Goal: Find specific page/section: Find specific page/section

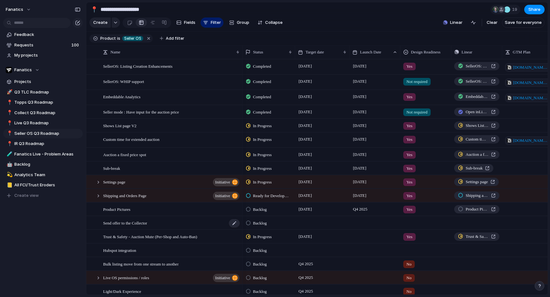
scroll to position [0, 1]
click at [168, 96] on div "Embeddable Analytics" at bounding box center [171, 97] width 137 height 15
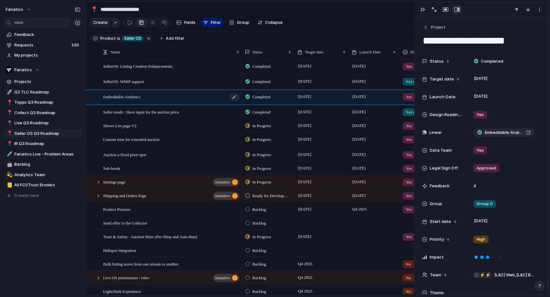
click at [168, 96] on div "Embeddable Analytics" at bounding box center [171, 97] width 137 height 15
click at [324, 29] on section "Create Fields Filter Group Zoom Collapse Linear Clear Save for everyone" at bounding box center [316, 23] width 461 height 15
click at [421, 10] on div "button" at bounding box center [422, 9] width 5 height 5
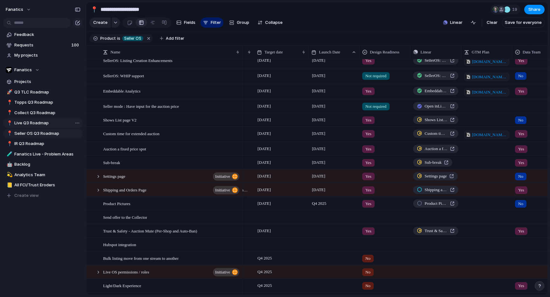
click at [33, 125] on span "Live Q3 Roadmap" at bounding box center [47, 123] width 66 height 6
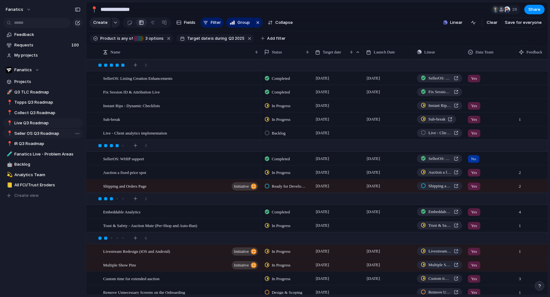
click at [47, 134] on span "Seller OS Q3 Roadmap" at bounding box center [47, 133] width 66 height 6
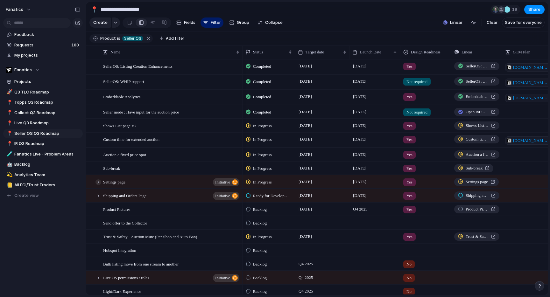
click at [100, 184] on div at bounding box center [98, 182] width 6 height 6
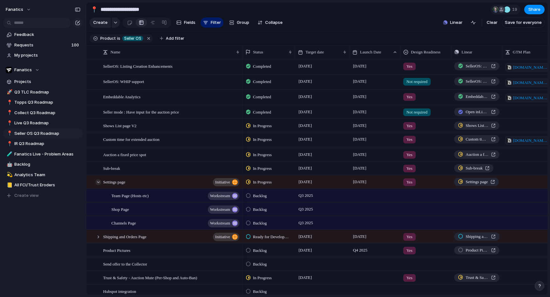
click at [100, 184] on div at bounding box center [98, 182] width 6 height 6
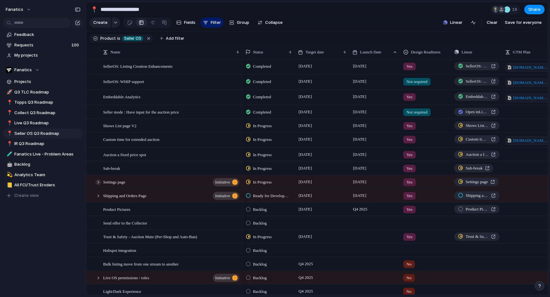
click at [100, 184] on div at bounding box center [98, 182] width 6 height 6
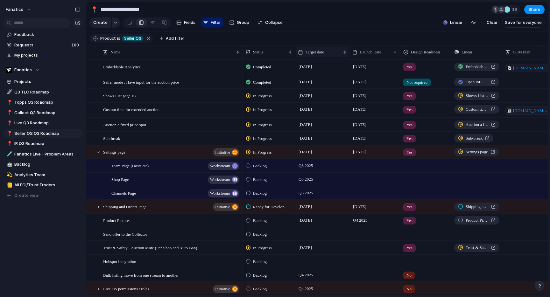
click at [315, 53] on span "Target date" at bounding box center [314, 52] width 18 height 6
click at [313, 88] on span "Sort ascending" at bounding box center [324, 87] width 31 height 6
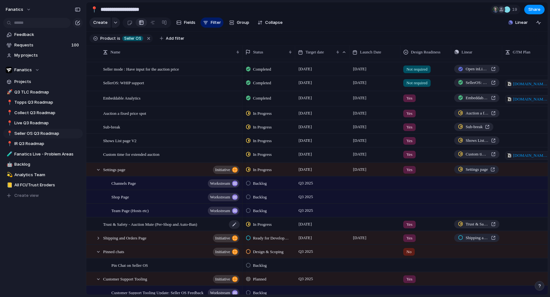
scroll to position [21, 0]
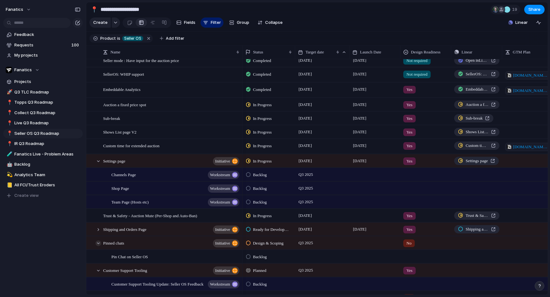
click at [97, 243] on div at bounding box center [98, 243] width 6 height 6
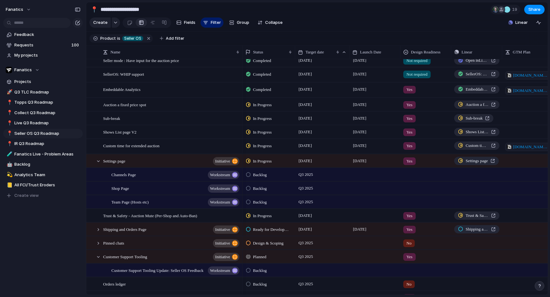
scroll to position [44, 0]
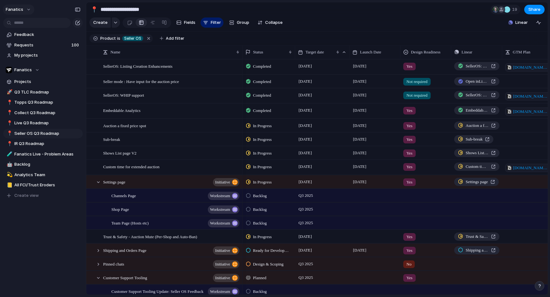
click at [23, 8] on button "fanatics" at bounding box center [18, 9] width 31 height 10
click at [24, 24] on span "Settings" at bounding box center [23, 24] width 17 height 6
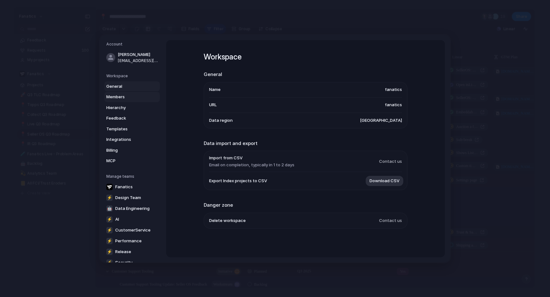
click at [129, 100] on link "Members" at bounding box center [131, 97] width 55 height 10
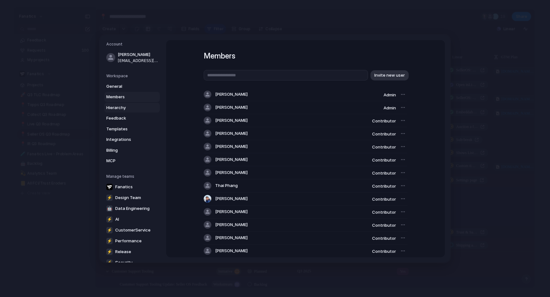
click at [129, 106] on span "Hierarchy" at bounding box center [126, 107] width 41 height 6
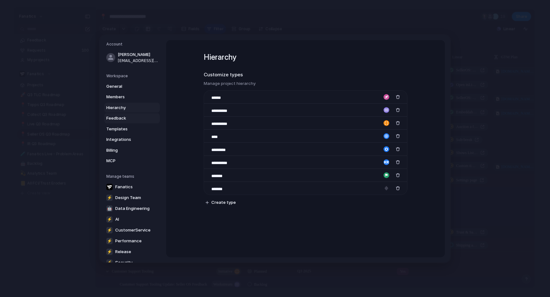
click at [136, 117] on span "Feedback" at bounding box center [126, 118] width 41 height 6
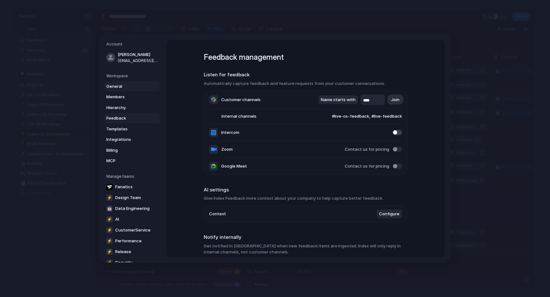
click at [115, 86] on span "General" at bounding box center [126, 86] width 41 height 6
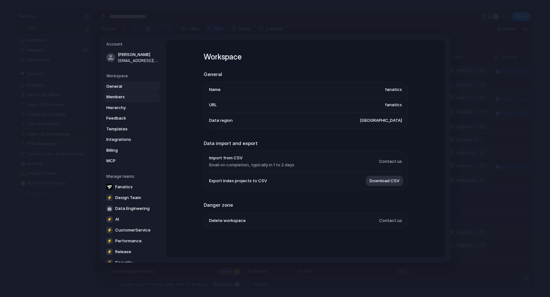
click at [139, 93] on link "Members" at bounding box center [131, 97] width 55 height 10
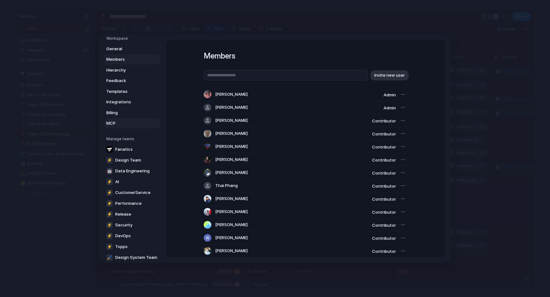
click at [127, 120] on span "MCP" at bounding box center [126, 123] width 41 height 6
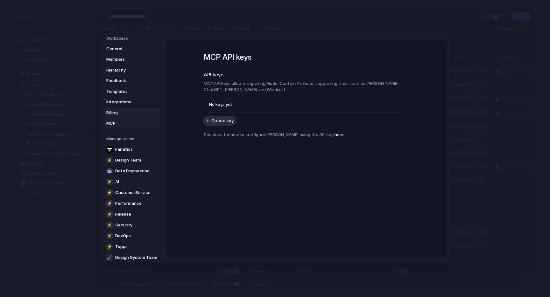
click at [127, 111] on span "Billing" at bounding box center [126, 112] width 41 height 6
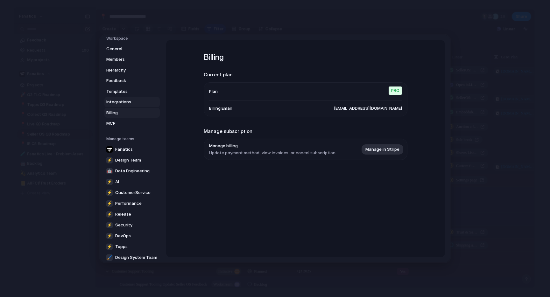
click at [136, 101] on span "Integrations" at bounding box center [126, 102] width 41 height 6
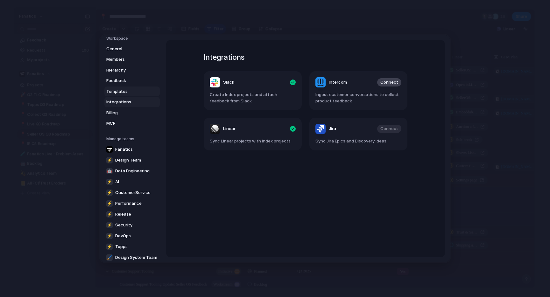
click at [141, 91] on span "Templates" at bounding box center [126, 91] width 41 height 6
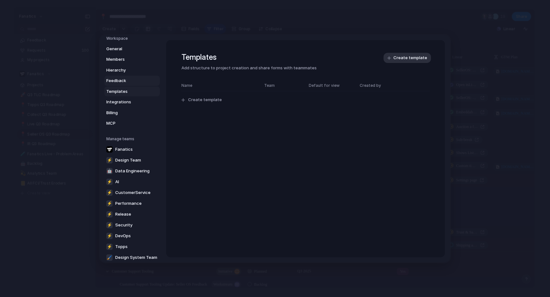
click at [141, 81] on span "Feedback" at bounding box center [126, 81] width 41 height 6
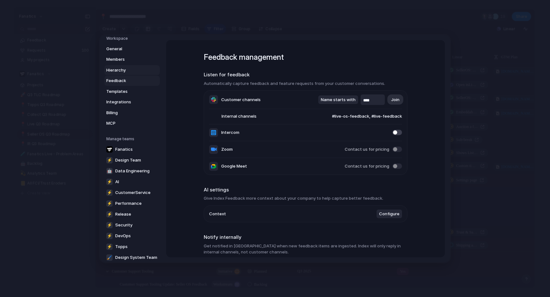
click at [130, 71] on span "Hierarchy" at bounding box center [126, 70] width 41 height 6
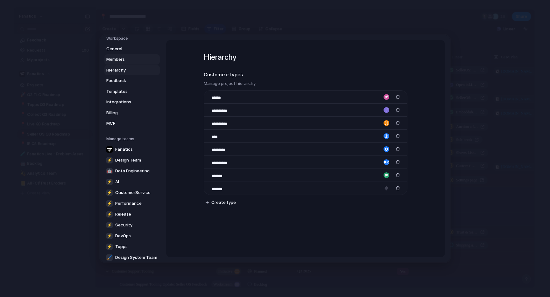
click at [130, 59] on span "Members" at bounding box center [126, 59] width 41 height 6
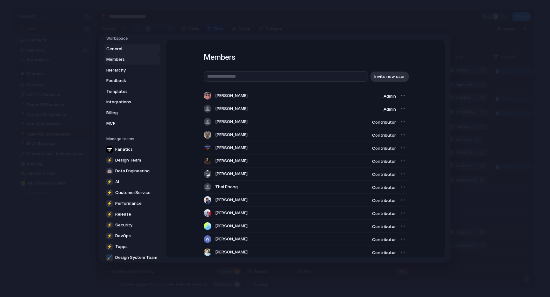
click at [132, 51] on span "General" at bounding box center [126, 48] width 41 height 6
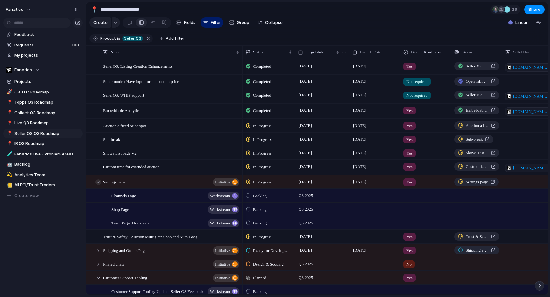
click at [97, 182] on div at bounding box center [98, 182] width 6 height 6
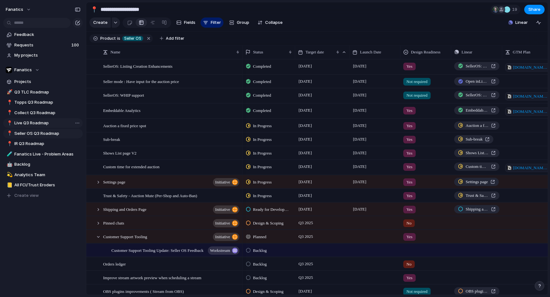
click at [40, 121] on span "Live Q3 Roadmap" at bounding box center [47, 123] width 66 height 6
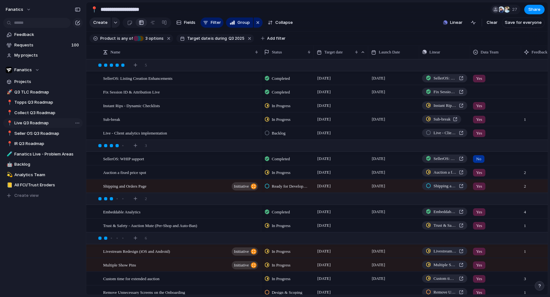
type input "**********"
click at [336, 51] on span "Target date" at bounding box center [333, 52] width 18 height 6
click at [314, 26] on div "Modify Hide Clear sort Sort descending" at bounding box center [275, 148] width 550 height 297
click at [180, 200] on div "2" at bounding box center [317, 198] width 463 height 11
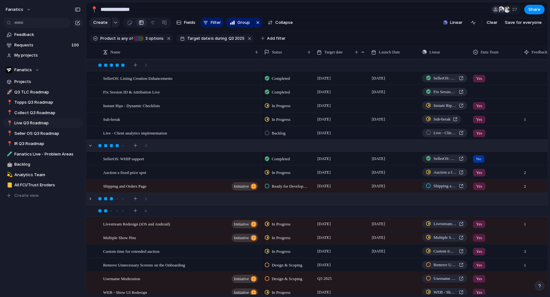
click at [173, 146] on div "3" at bounding box center [317, 145] width 463 height 11
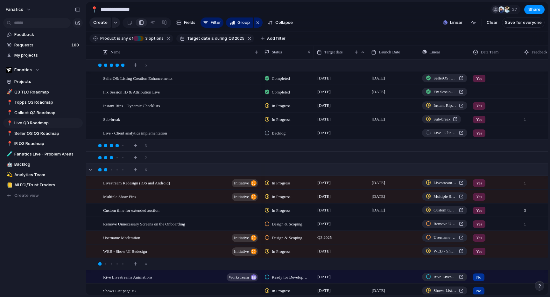
click at [171, 169] on div "6" at bounding box center [317, 169] width 463 height 11
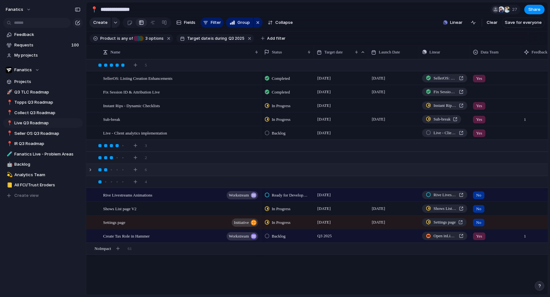
click at [169, 166] on div "6" at bounding box center [317, 169] width 463 height 11
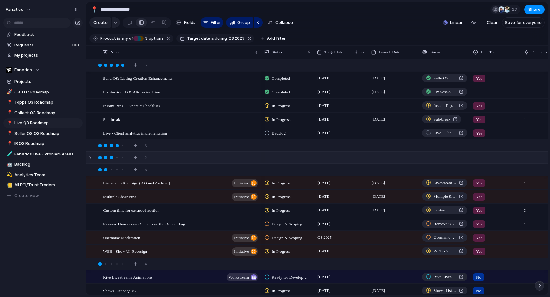
click at [169, 162] on div "2" at bounding box center [317, 157] width 463 height 11
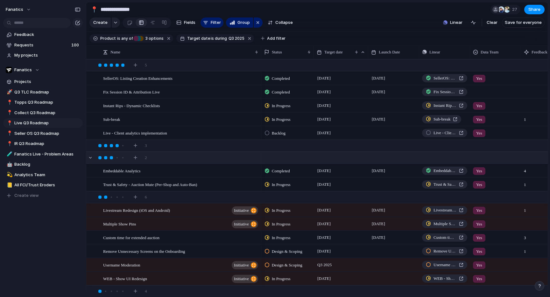
click at [169, 156] on div "2" at bounding box center [317, 157] width 463 height 11
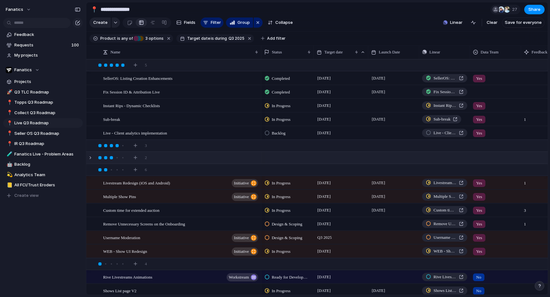
click at [169, 156] on div "2" at bounding box center [317, 157] width 463 height 11
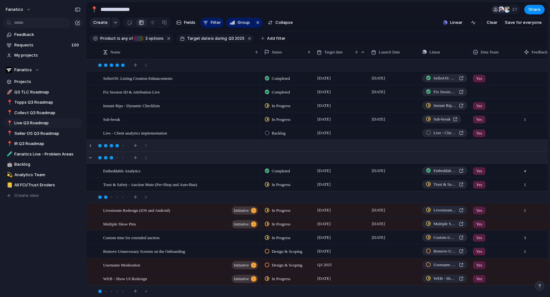
click at [170, 145] on div "3" at bounding box center [317, 145] width 463 height 11
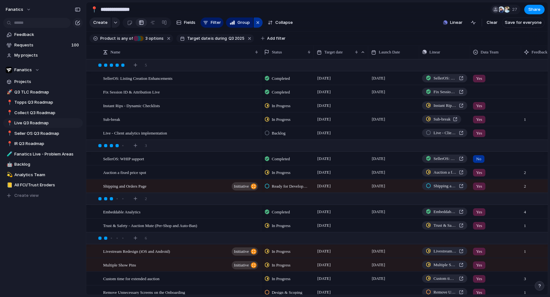
click at [255, 25] on div "button" at bounding box center [257, 23] width 5 height 8
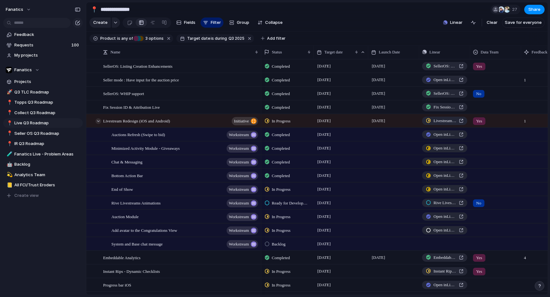
click at [98, 121] on div at bounding box center [98, 121] width 6 height 6
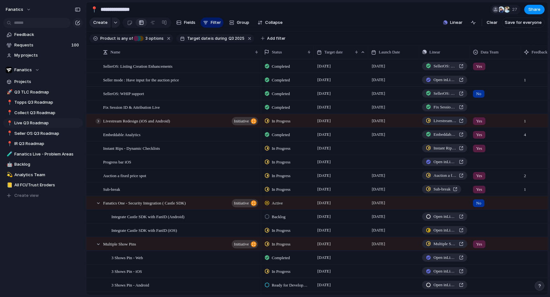
click at [97, 122] on div at bounding box center [98, 121] width 6 height 6
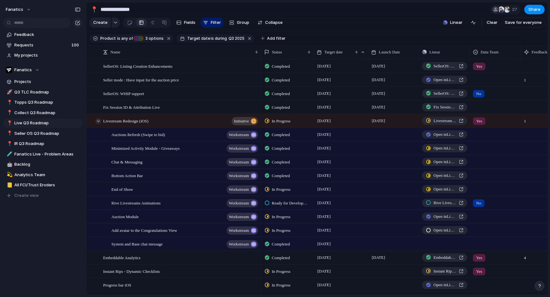
click at [98, 122] on div at bounding box center [98, 121] width 6 height 6
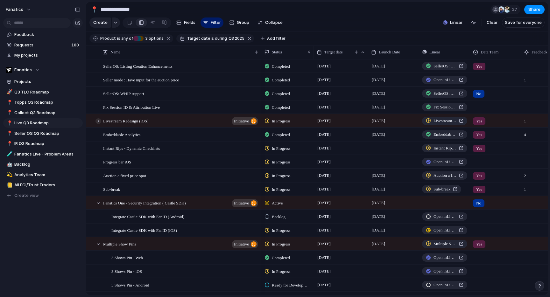
click at [98, 122] on div at bounding box center [98, 121] width 6 height 6
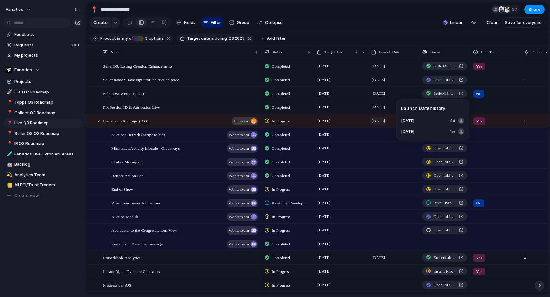
click at [375, 122] on span "[DATE]" at bounding box center [378, 121] width 17 height 8
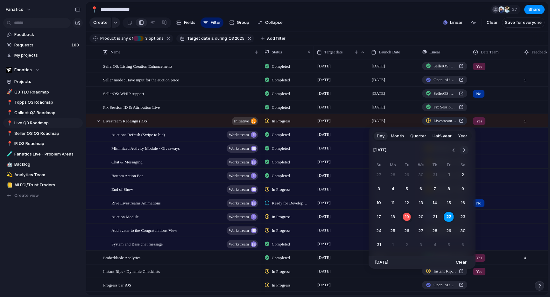
click at [463, 150] on button "Go to the Next Month" at bounding box center [463, 150] width 9 height 9
click at [405, 190] on button "9" at bounding box center [406, 188] width 11 height 11
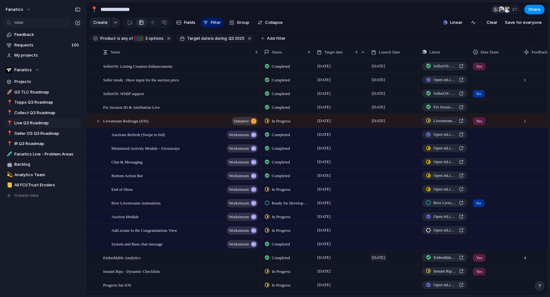
click at [385, 255] on span "[DATE]" at bounding box center [378, 258] width 17 height 8
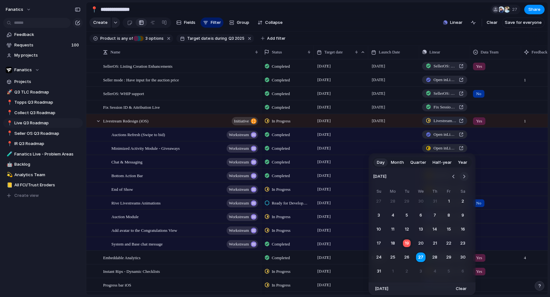
click at [463, 173] on button "Go to the Next Month" at bounding box center [463, 176] width 9 height 9
click at [409, 202] on button "2" at bounding box center [406, 201] width 11 height 11
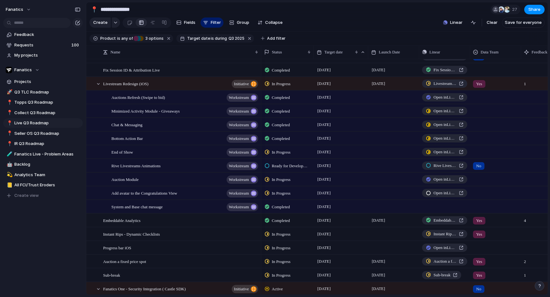
scroll to position [38, 0]
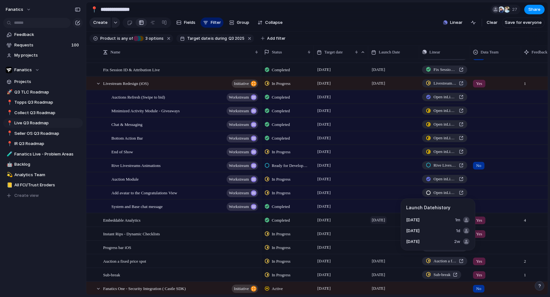
click at [386, 218] on span "[DATE]" at bounding box center [378, 220] width 17 height 8
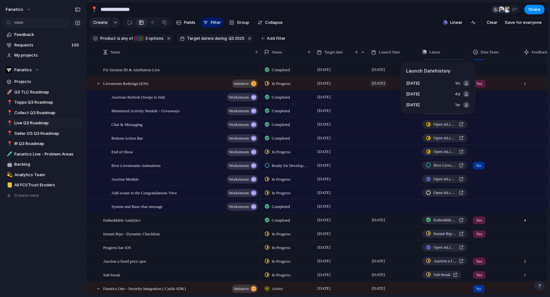
click at [378, 80] on span "[DATE]" at bounding box center [378, 84] width 17 height 8
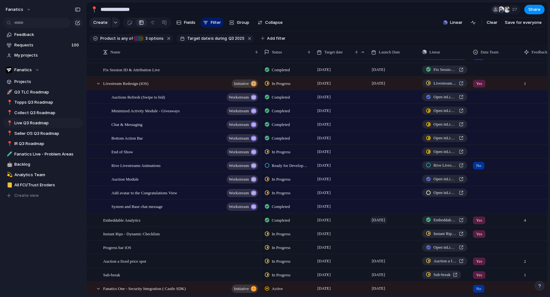
click at [387, 218] on span "[DATE]" at bounding box center [378, 220] width 17 height 8
click at [387, 230] on div at bounding box center [393, 228] width 50 height 3
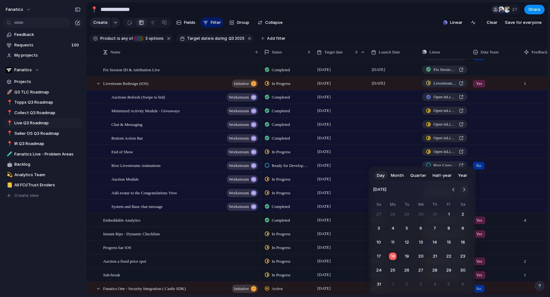
click at [461, 187] on button "Go to the Next Month" at bounding box center [463, 189] width 9 height 9
click at [407, 217] on button "2" at bounding box center [406, 214] width 11 height 11
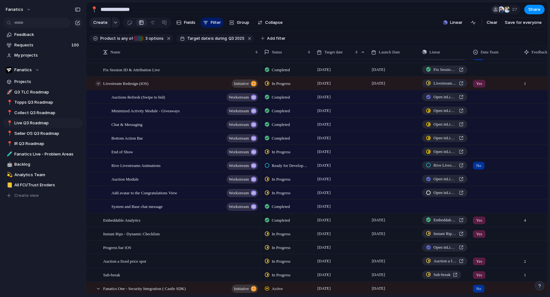
click at [98, 84] on div at bounding box center [98, 84] width 6 height 6
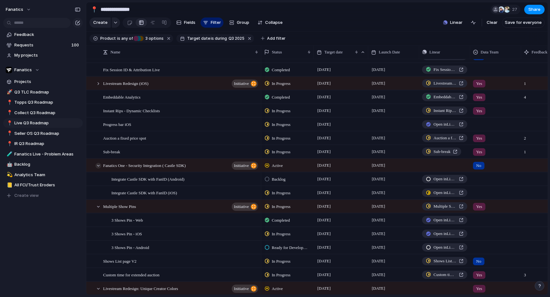
click at [99, 166] on div at bounding box center [98, 166] width 6 height 6
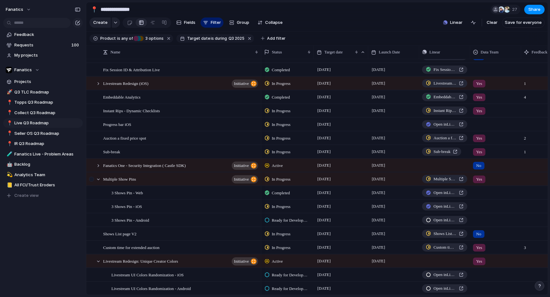
click at [98, 173] on div at bounding box center [92, 181] width 11 height 17
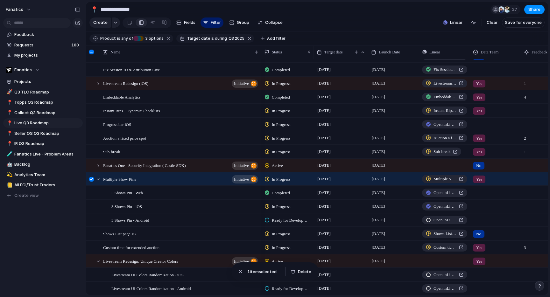
click at [94, 177] on div at bounding box center [91, 179] width 5 height 5
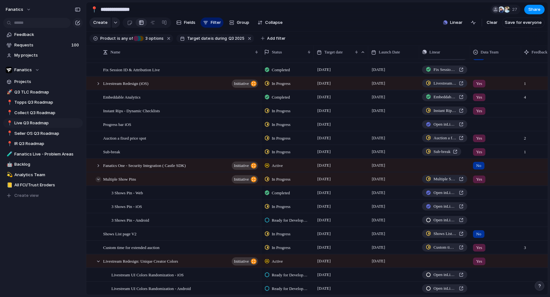
click at [98, 178] on div at bounding box center [98, 180] width 6 height 6
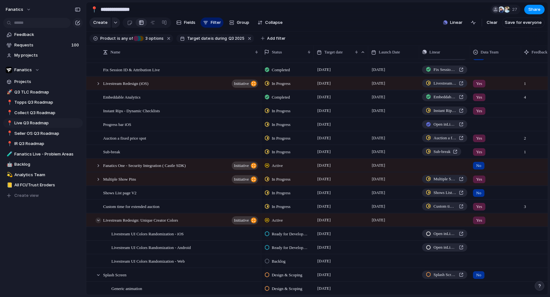
click at [99, 220] on div at bounding box center [98, 221] width 6 height 6
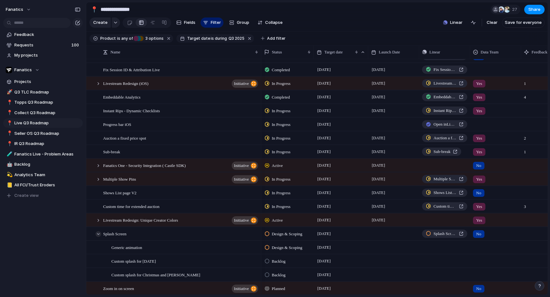
click at [100, 233] on div at bounding box center [98, 234] width 6 height 6
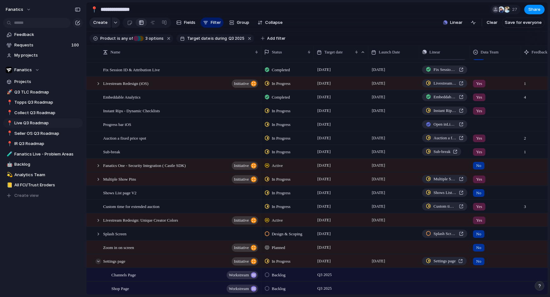
click at [99, 262] on div at bounding box center [98, 262] width 6 height 6
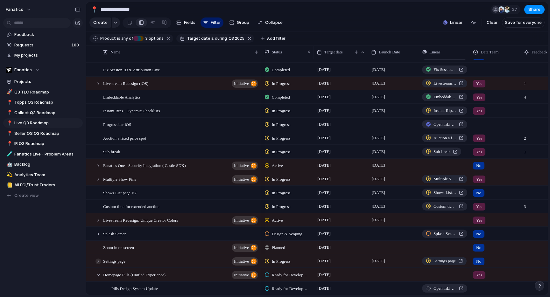
scroll to position [80, 0]
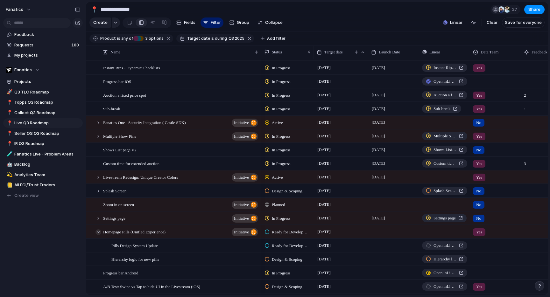
click at [99, 229] on div at bounding box center [98, 232] width 6 height 6
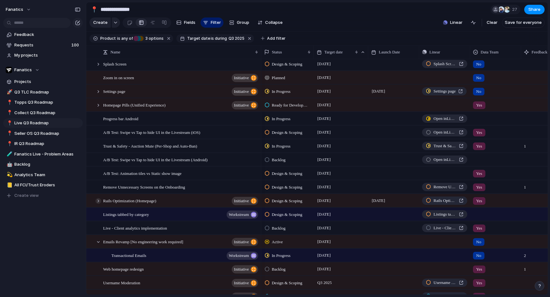
scroll to position [216, 0]
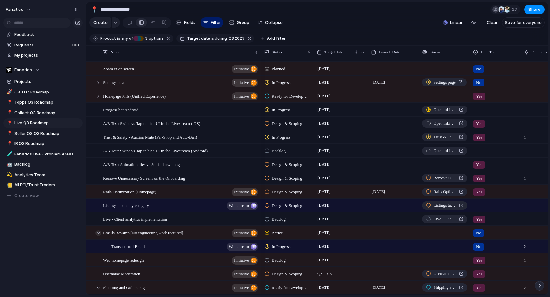
click at [98, 232] on div at bounding box center [98, 233] width 6 height 6
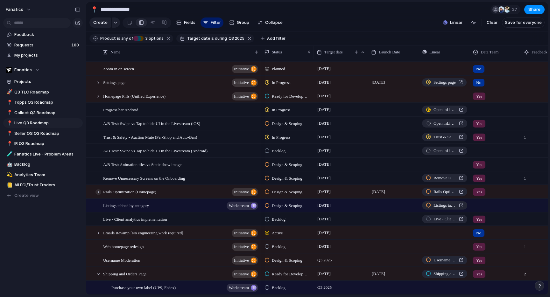
click at [100, 193] on div at bounding box center [98, 192] width 6 height 6
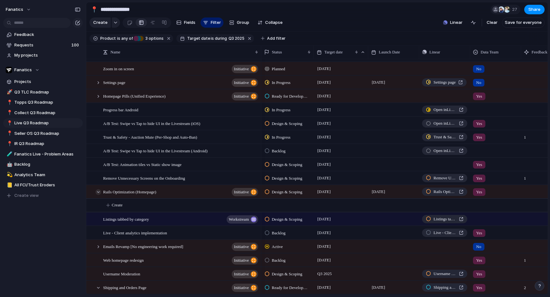
click at [100, 193] on div at bounding box center [98, 192] width 6 height 6
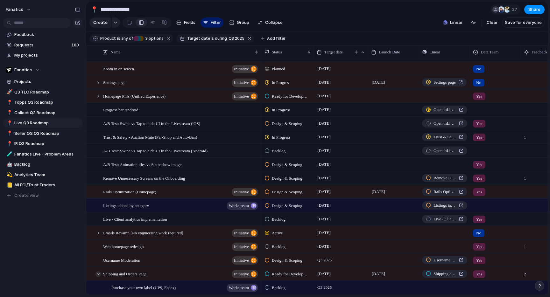
click at [98, 274] on div at bounding box center [98, 274] width 6 height 6
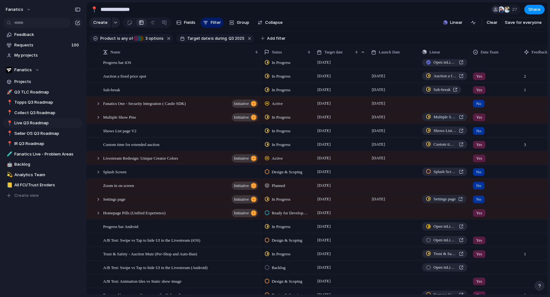
scroll to position [97, 0]
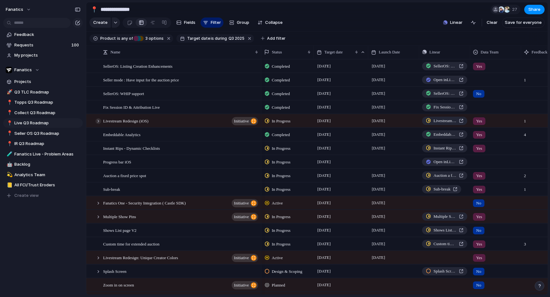
click at [96, 120] on div at bounding box center [98, 121] width 6 height 6
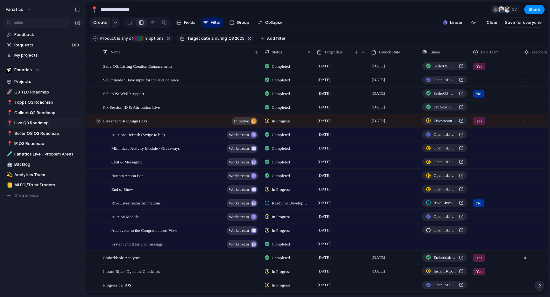
click at [96, 120] on div at bounding box center [98, 121] width 6 height 6
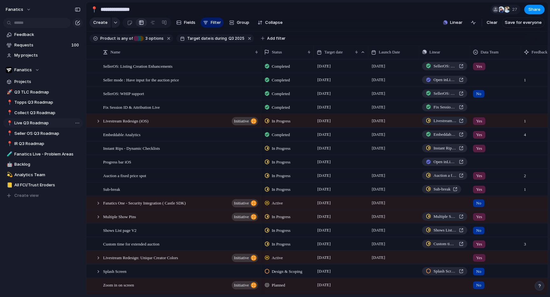
click at [41, 121] on span "Live Q3 Roadmap" at bounding box center [47, 123] width 66 height 6
